Goal: Task Accomplishment & Management: Use online tool/utility

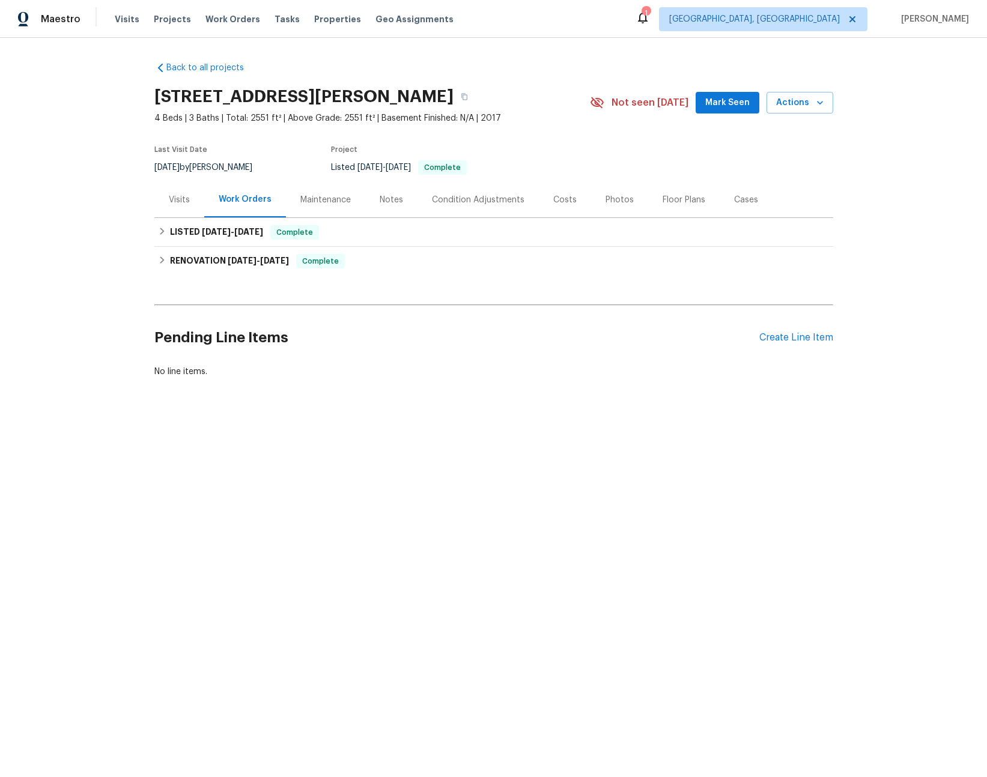
click at [175, 198] on div "Visits" at bounding box center [179, 200] width 21 height 12
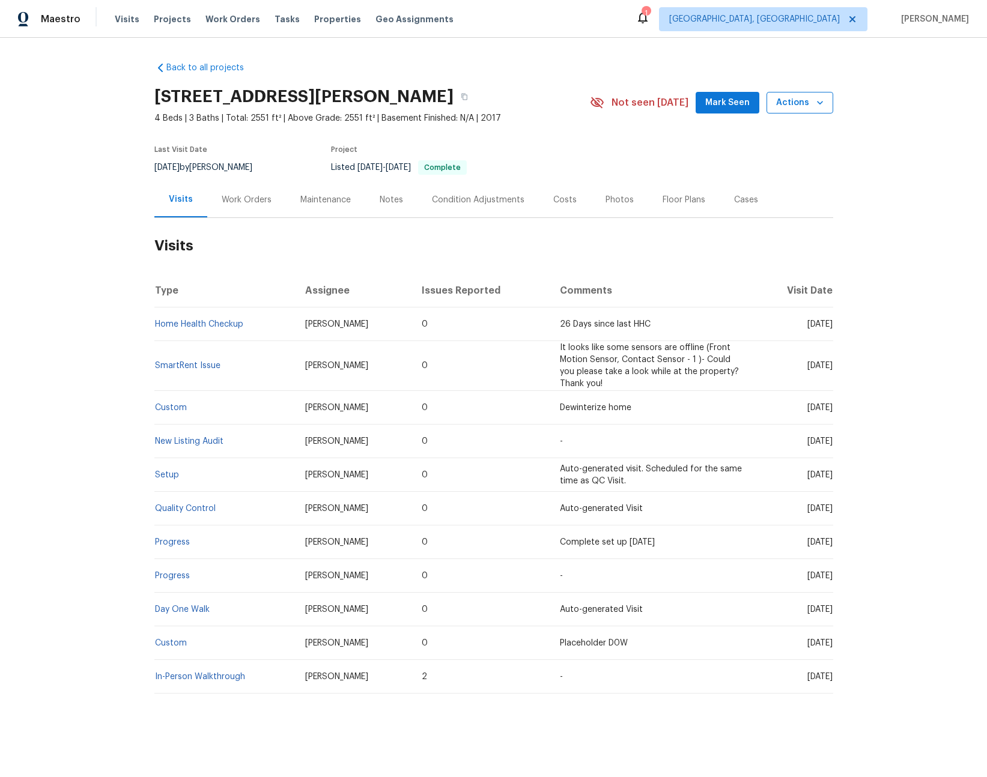
click at [788, 108] on span "Actions" at bounding box center [799, 103] width 47 height 15
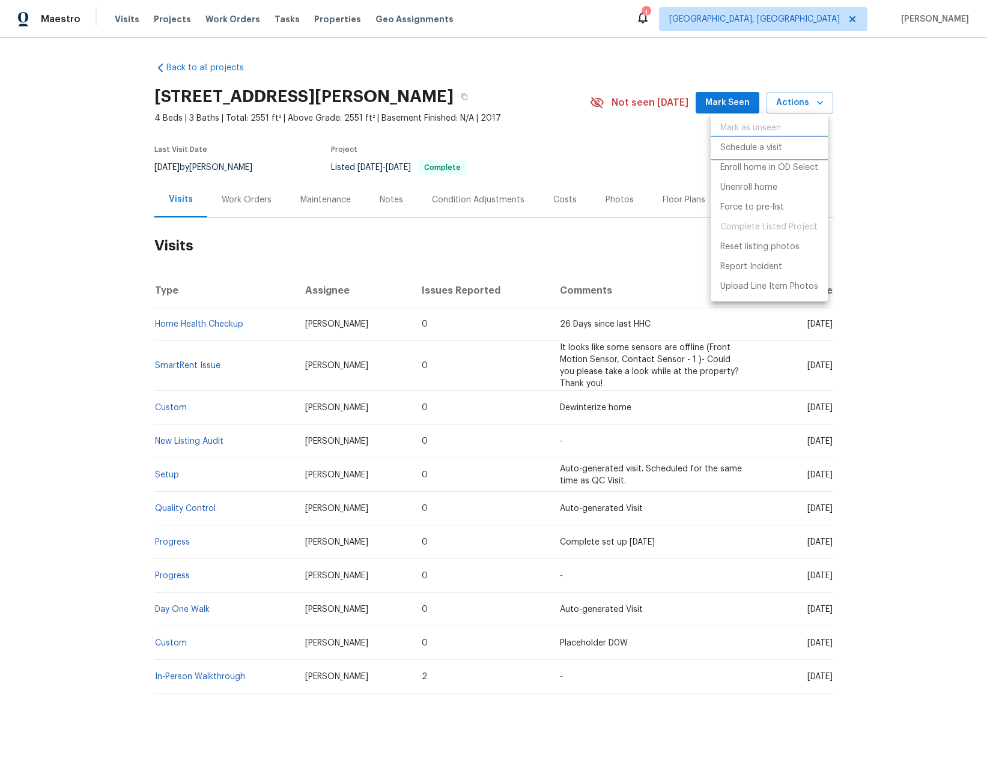
click at [727, 143] on p "Schedule a visit" at bounding box center [751, 148] width 62 height 13
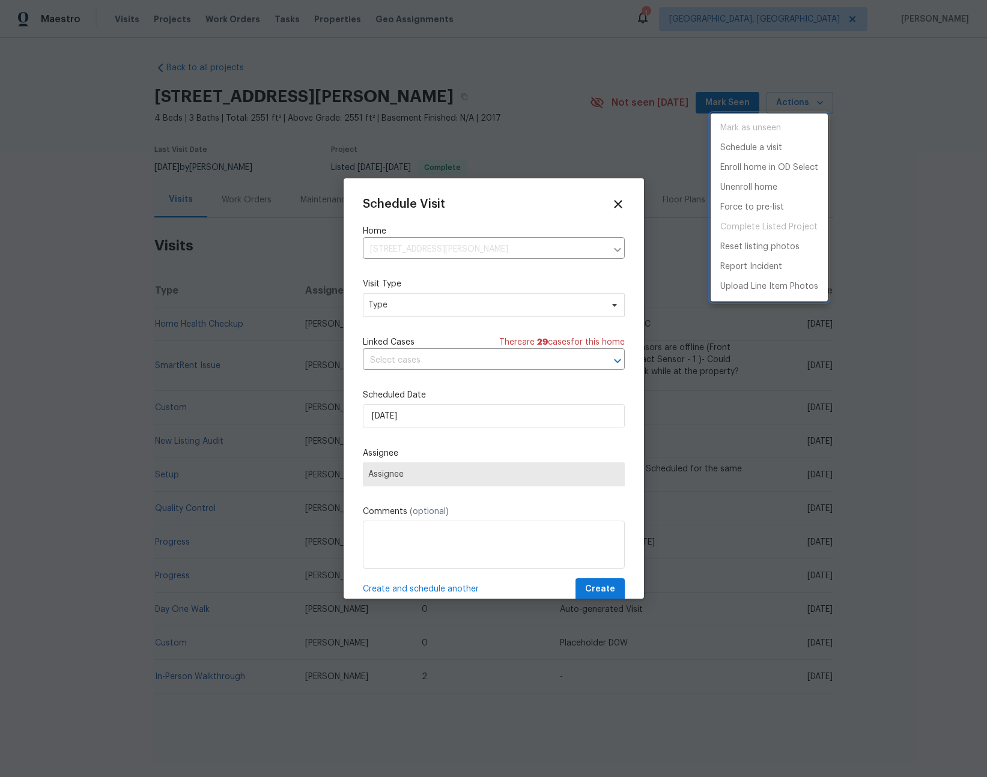
click at [457, 310] on div at bounding box center [493, 388] width 987 height 777
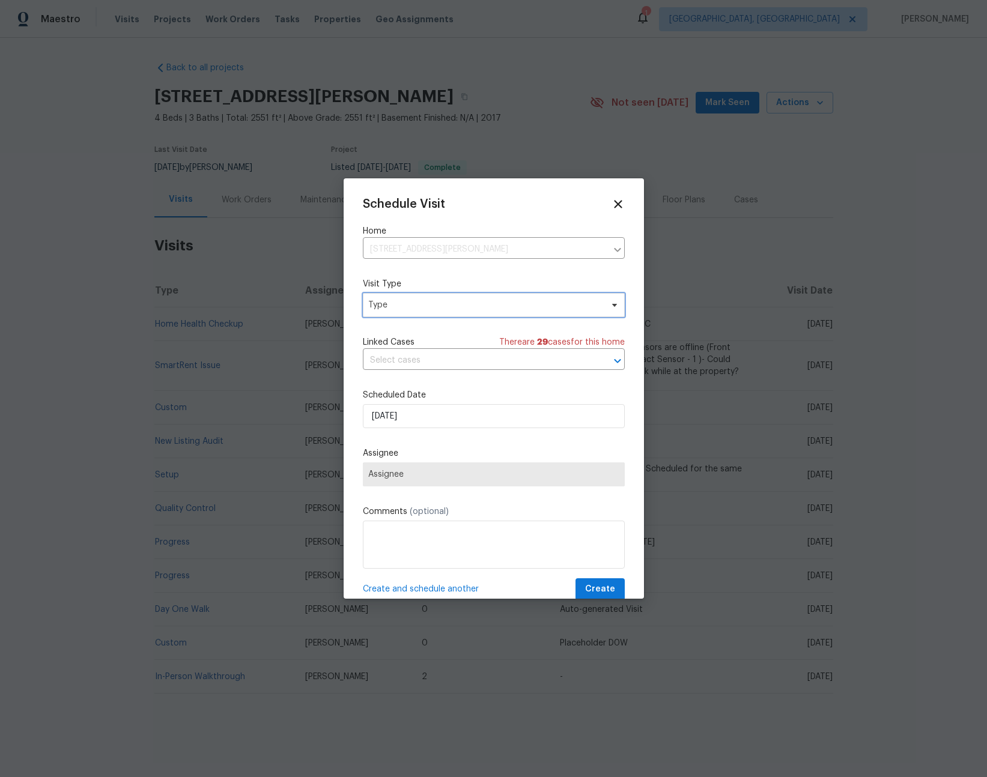
click at [448, 304] on span "Type" at bounding box center [485, 305] width 234 height 12
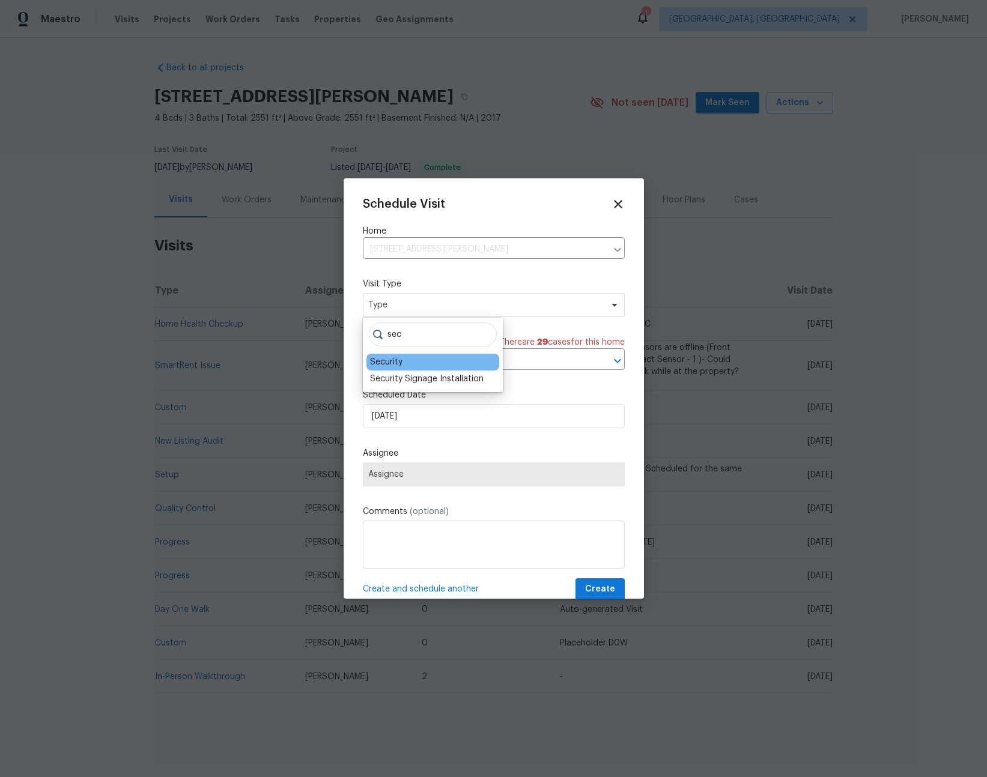
type input "sec"
click at [386, 363] on div "Security" at bounding box center [386, 362] width 32 height 12
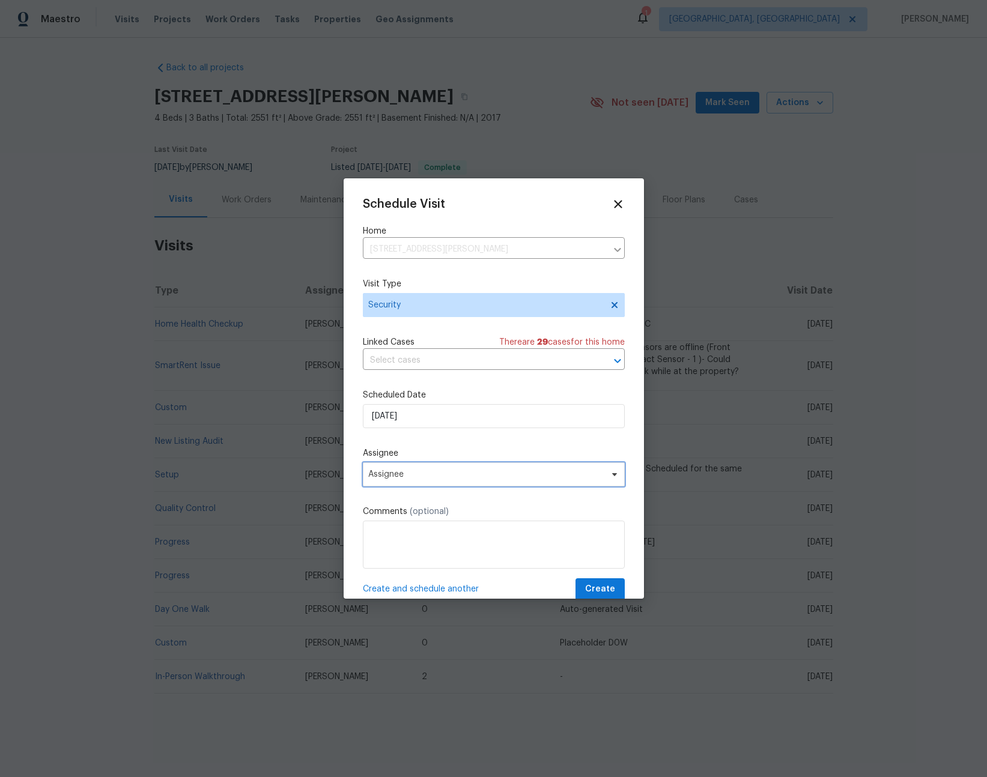
click at [423, 472] on span "Assignee" at bounding box center [485, 475] width 235 height 10
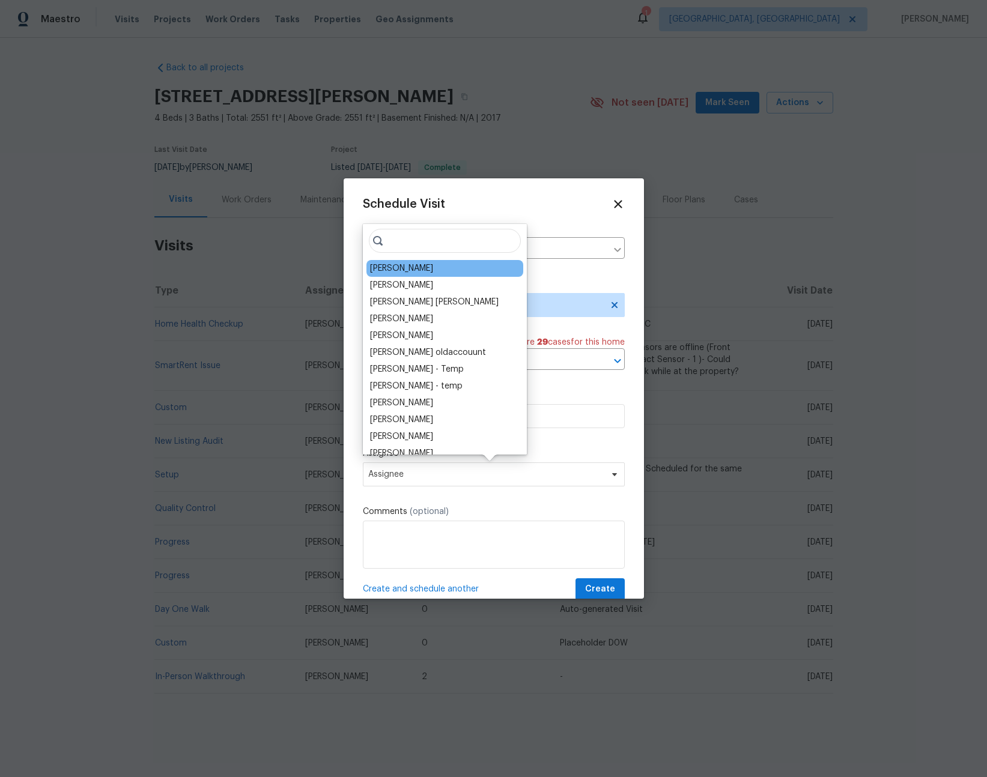
click at [410, 270] on div "[PERSON_NAME]" at bounding box center [401, 269] width 63 height 12
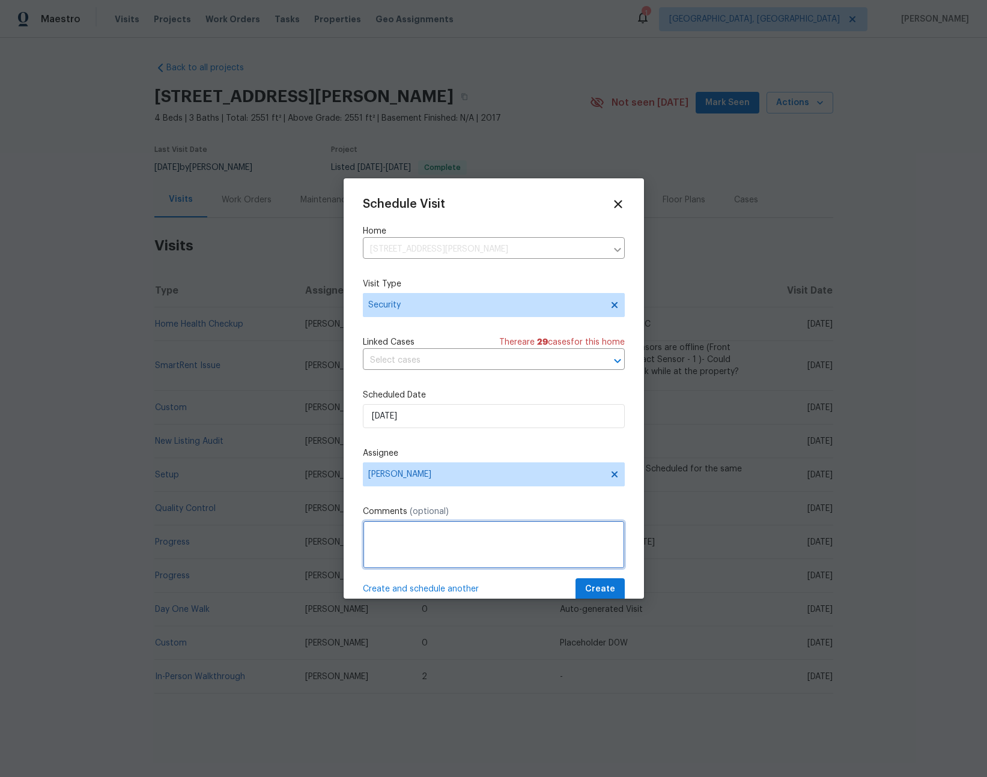
click at [439, 541] on textarea at bounding box center [494, 545] width 262 height 48
type textarea "-"
paste textarea "Rental Scammer has obtained the LB code. Please visit and change the code asap.…"
type textarea "Rental Scammer has obtained the LB code. Please visit and change the code asap.…"
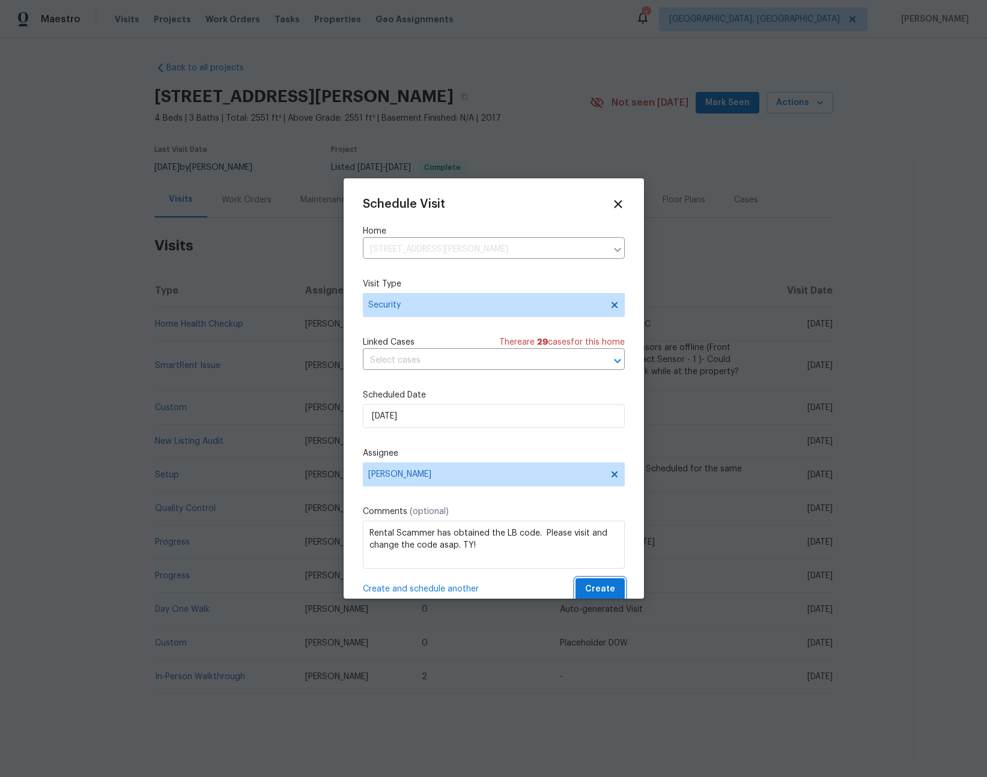
scroll to position [2, 0]
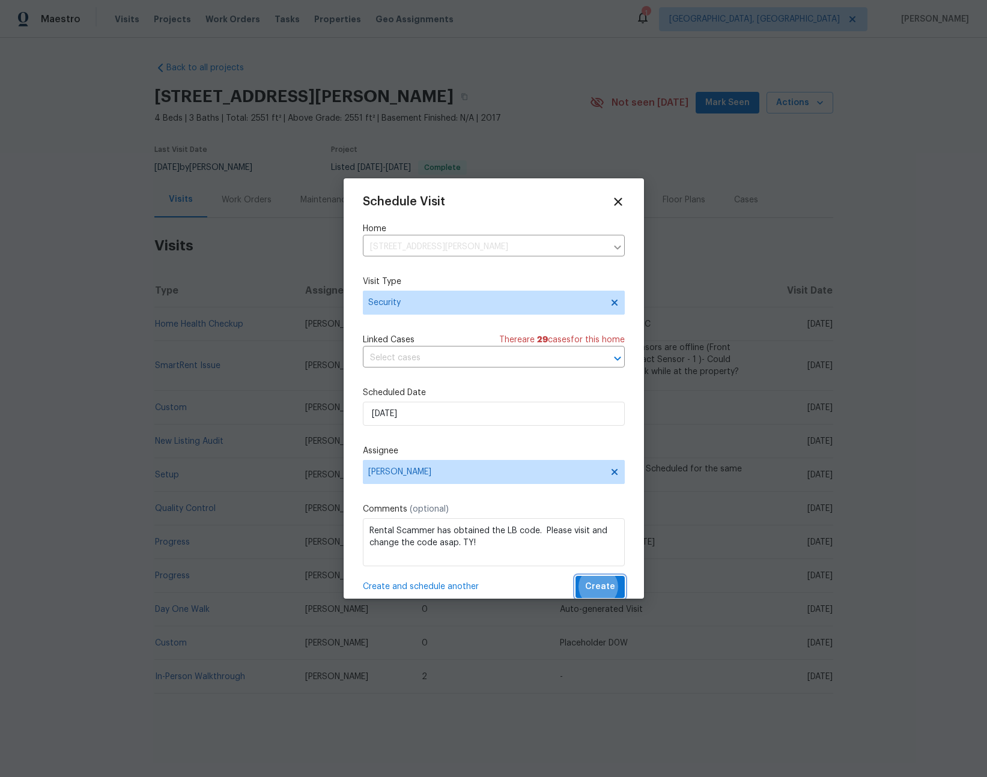
click at [576, 576] on button "Create" at bounding box center [600, 587] width 49 height 22
